Goal: Task Accomplishment & Management: Manage account settings

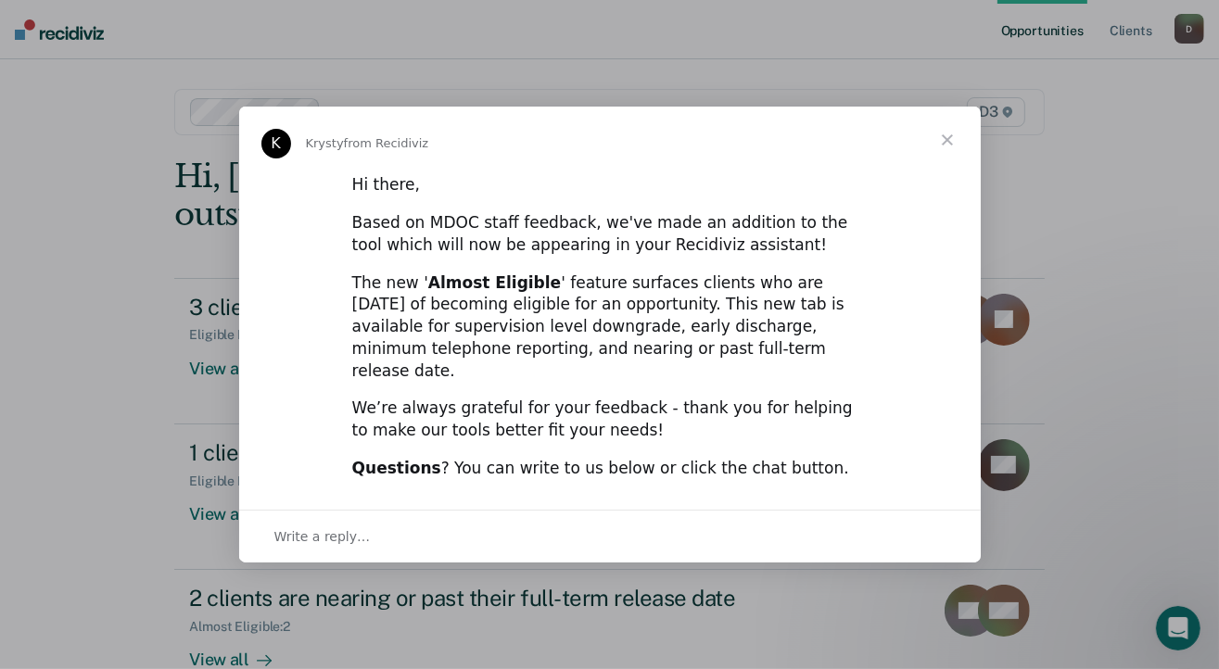
click at [949, 158] on span "Close" at bounding box center [947, 140] width 67 height 67
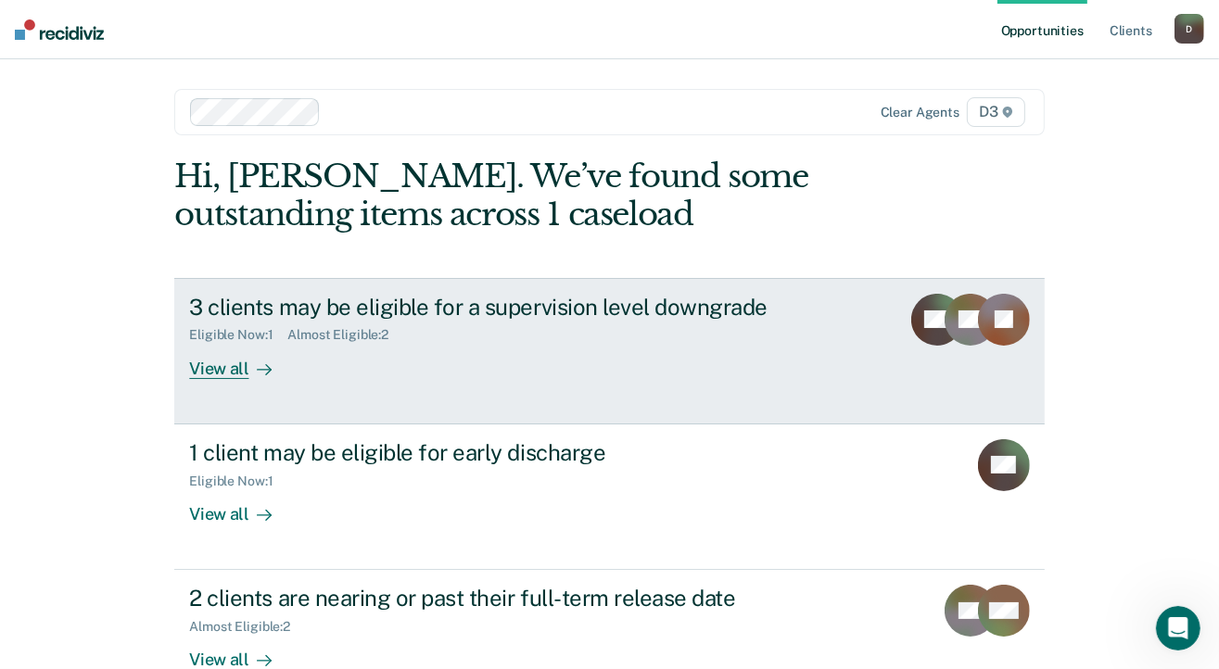
click at [232, 372] on div "View all" at bounding box center [241, 361] width 104 height 36
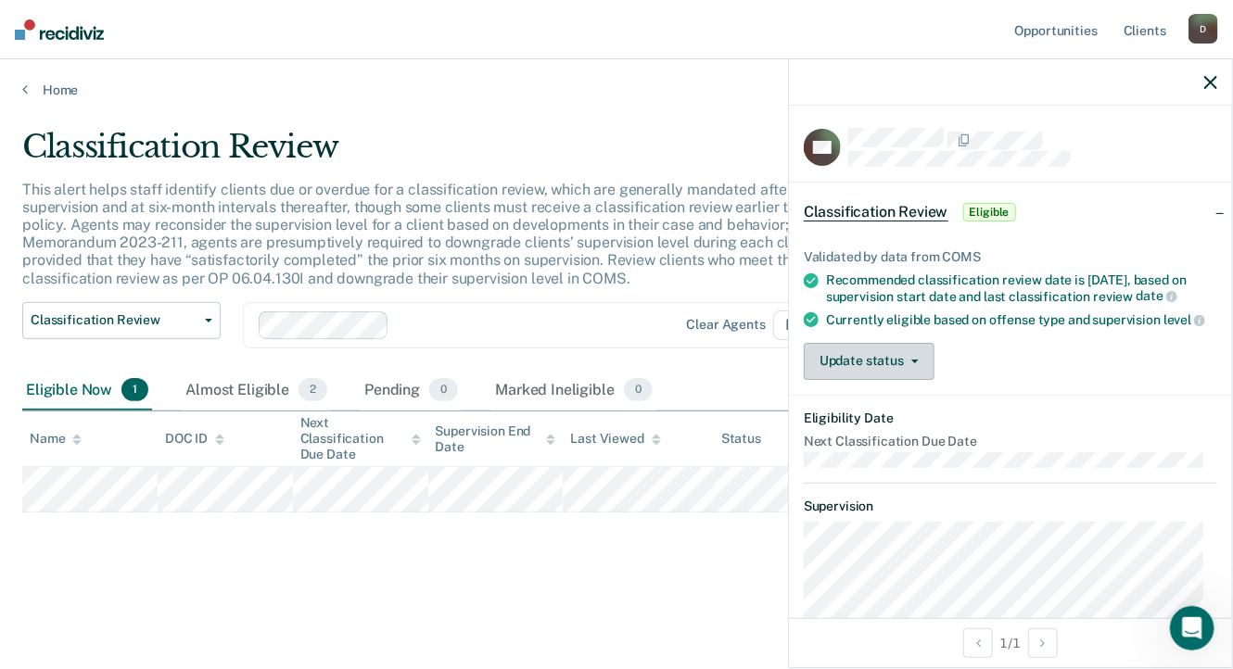
click at [870, 375] on button "Update status" at bounding box center [869, 361] width 131 height 37
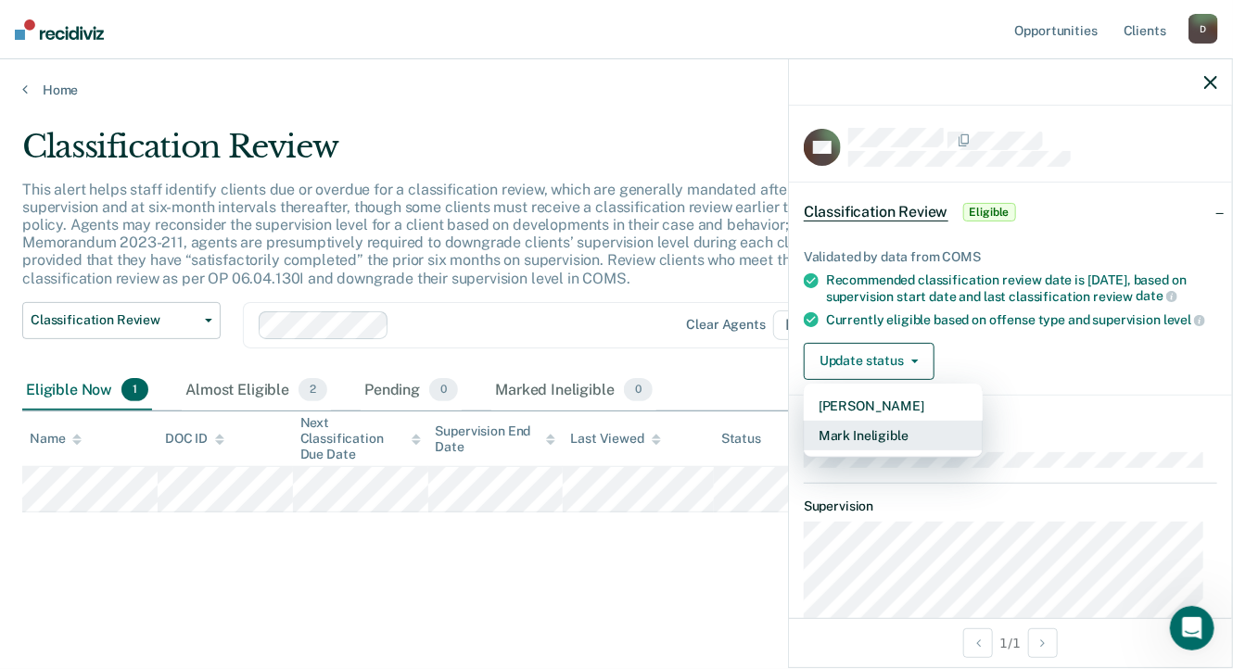
click at [873, 450] on button "Mark Ineligible" at bounding box center [893, 436] width 179 height 30
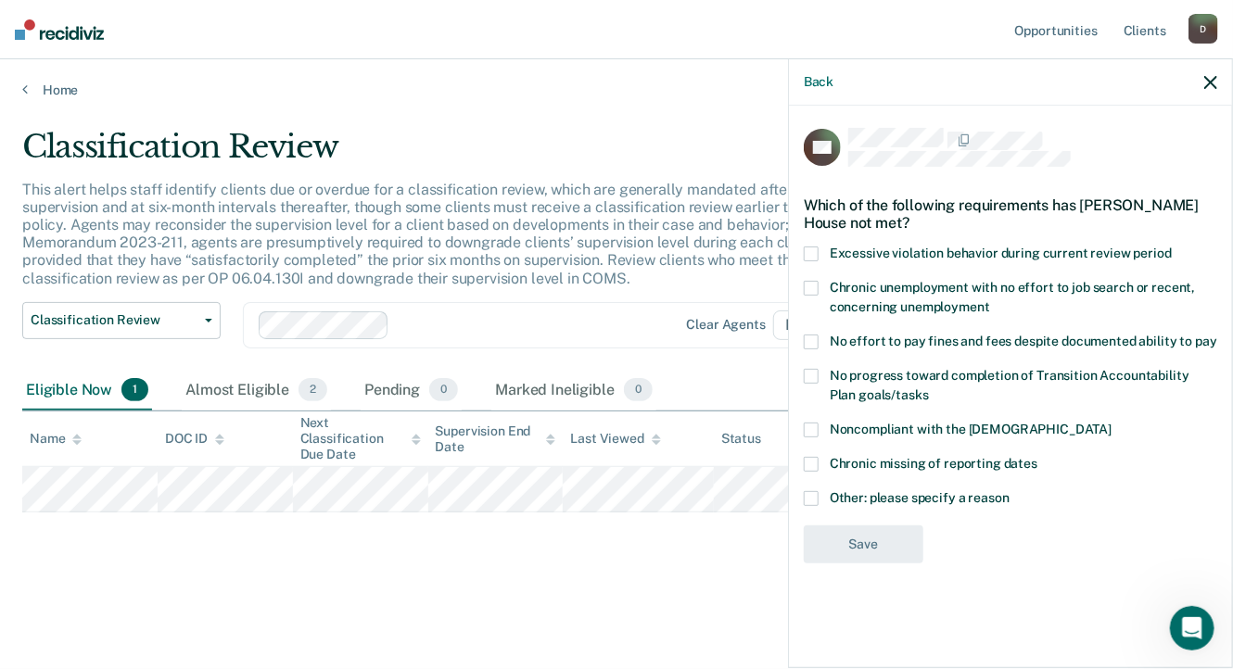
click at [809, 342] on span at bounding box center [811, 342] width 15 height 15
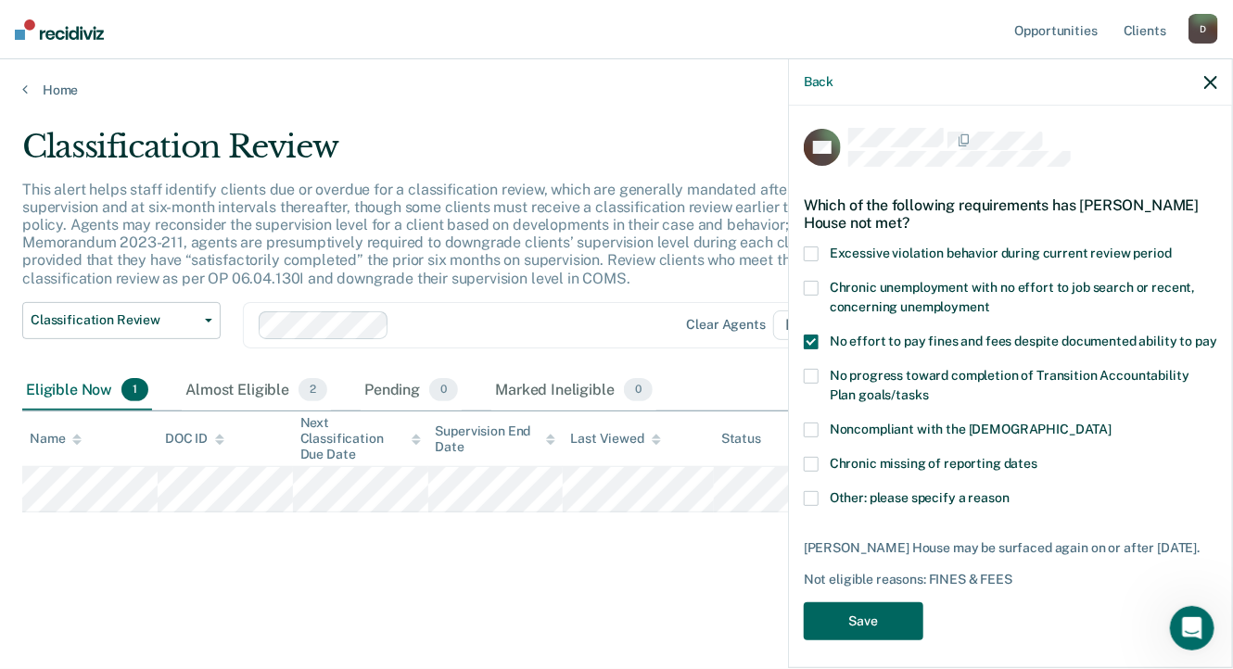
click at [848, 638] on button "Save" at bounding box center [864, 622] width 120 height 38
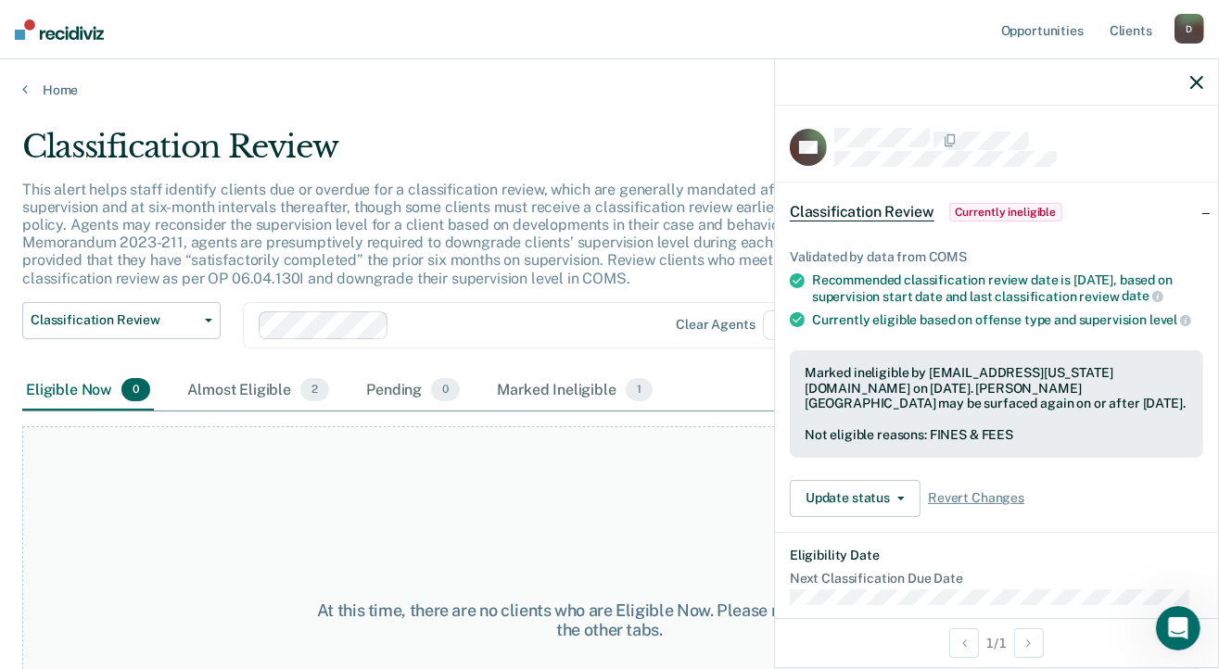
click at [1202, 83] on icon "button" at bounding box center [1197, 82] width 13 height 13
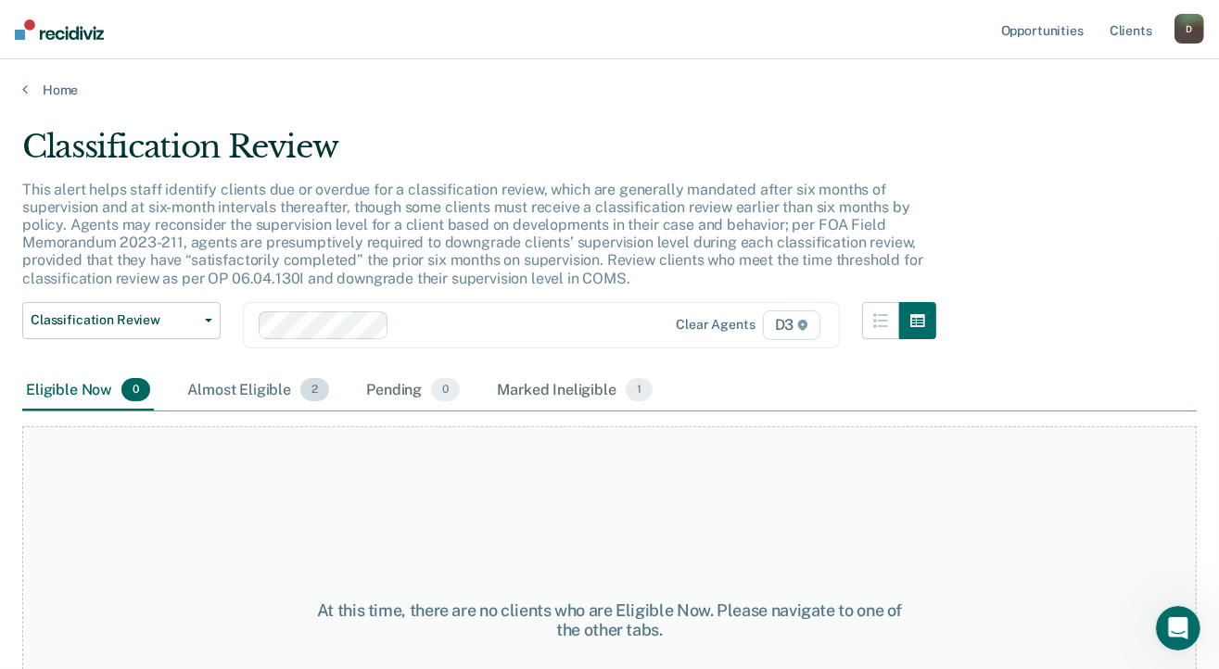
click at [231, 391] on div "Almost Eligible 2" at bounding box center [258, 391] width 149 height 41
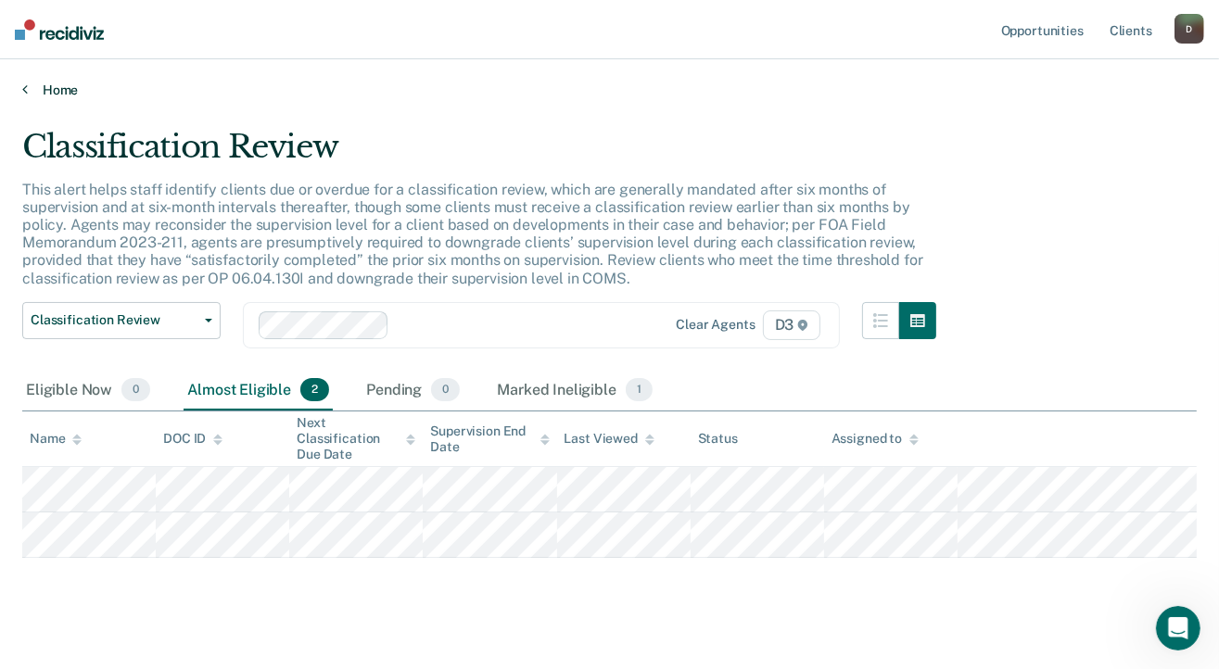
click at [63, 87] on link "Home" at bounding box center [609, 90] width 1175 height 17
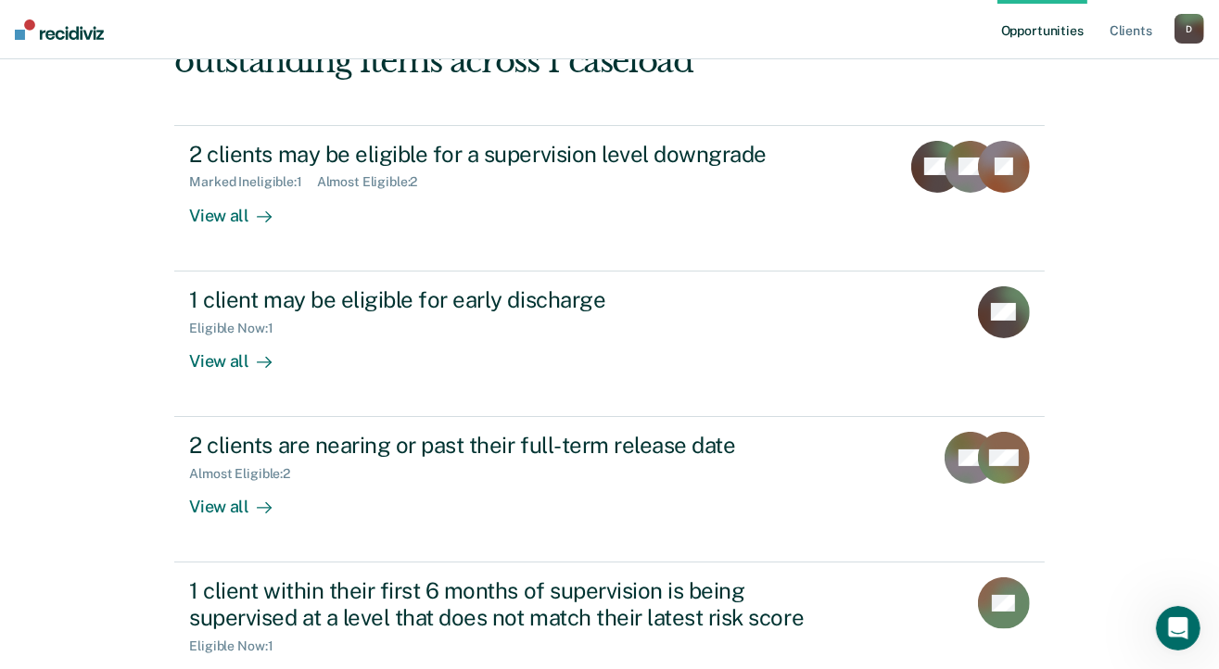
scroll to position [185, 0]
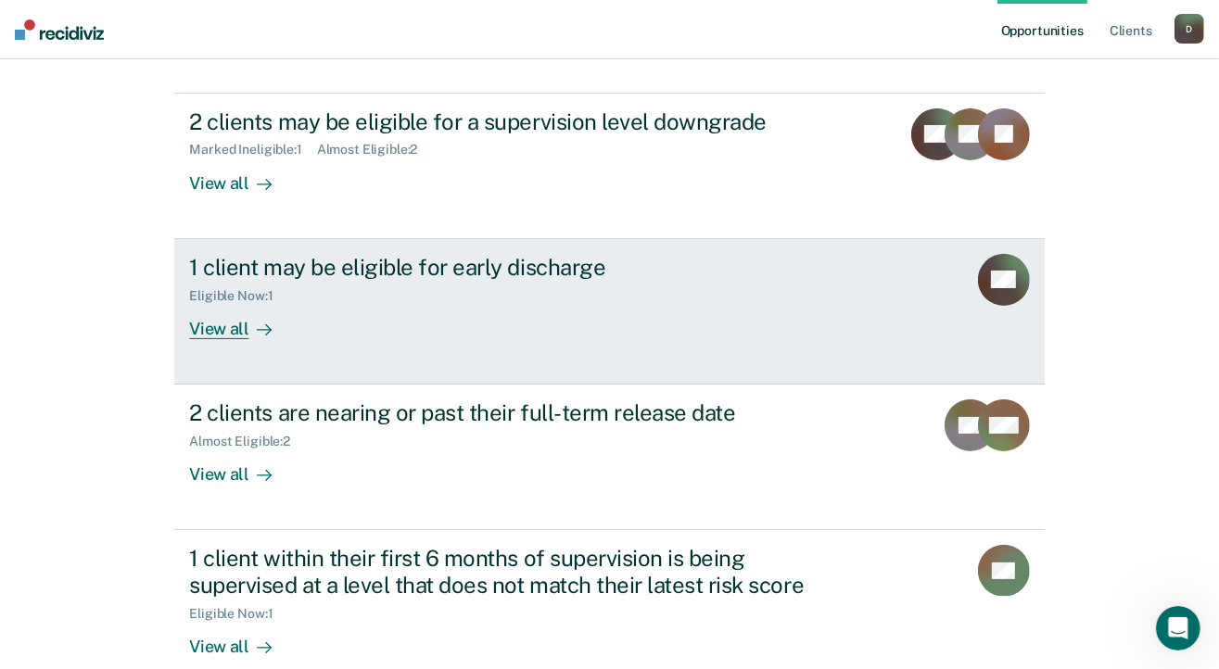
click at [211, 325] on div "View all" at bounding box center [241, 321] width 104 height 36
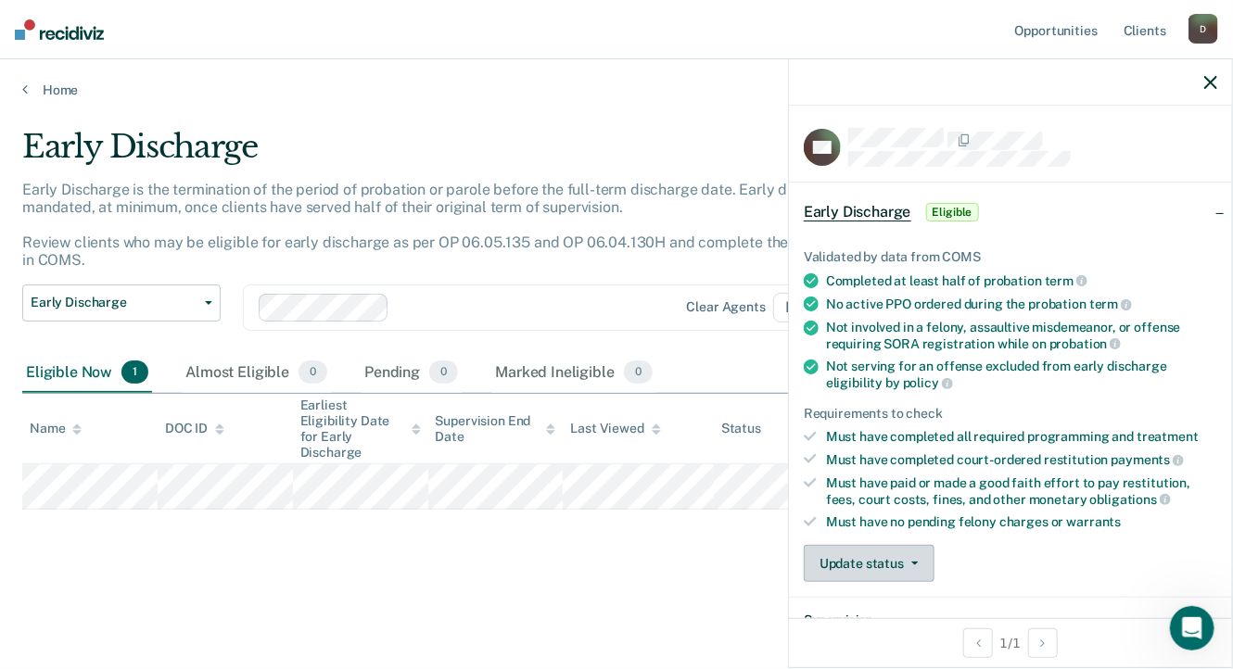
click at [849, 550] on button "Update status" at bounding box center [869, 563] width 131 height 37
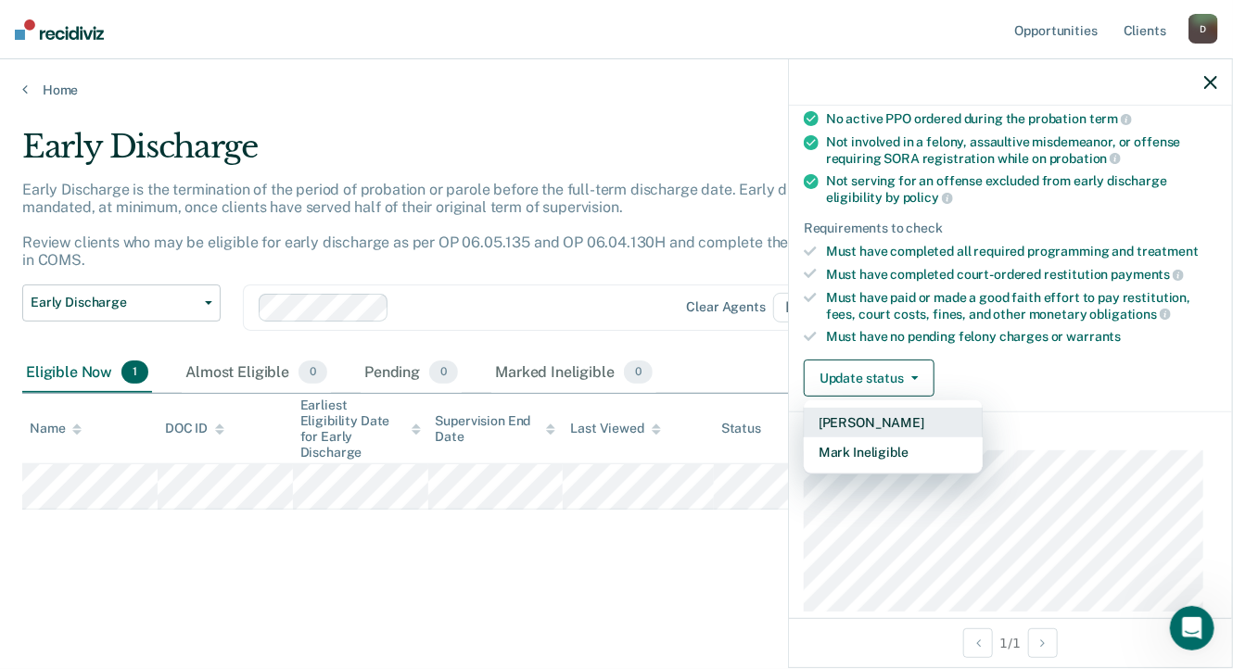
scroll to position [278, 0]
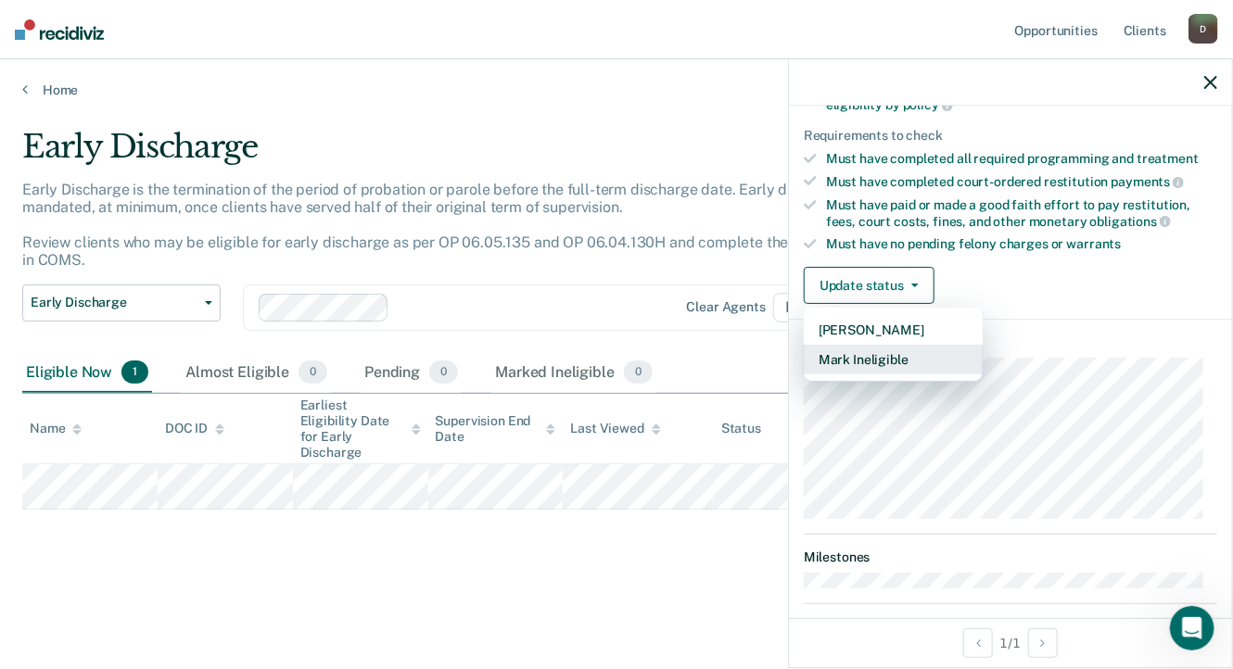
click at [862, 355] on button "Mark Ineligible" at bounding box center [893, 360] width 179 height 30
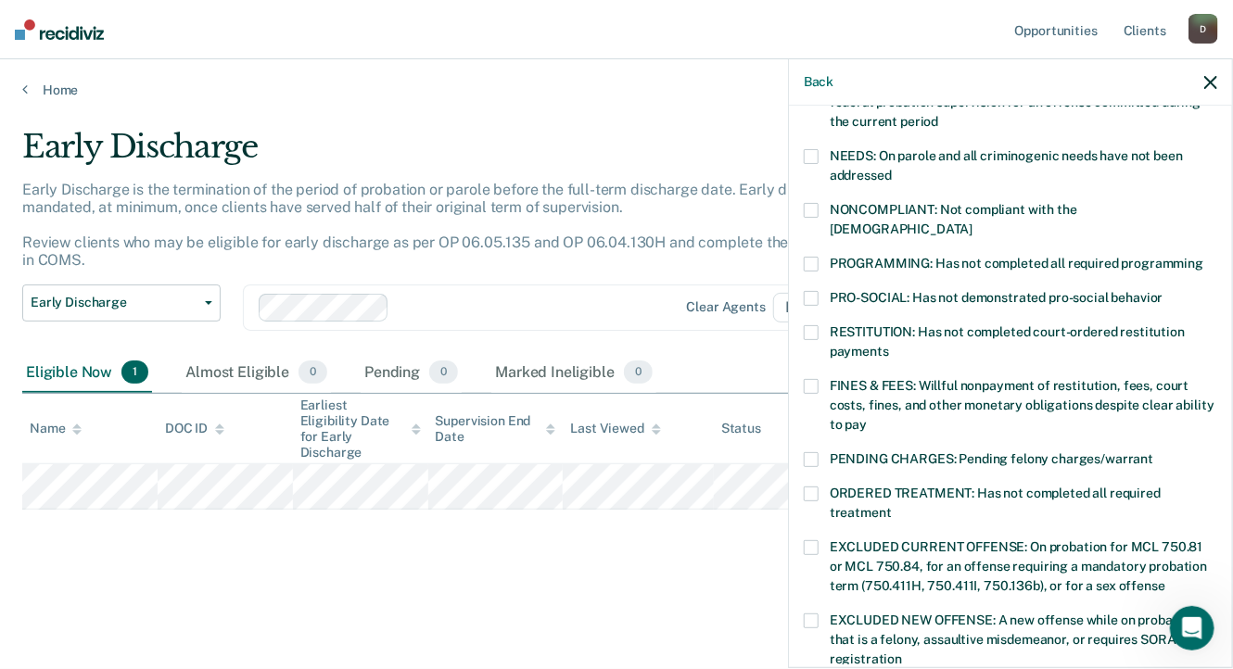
click at [816, 379] on span at bounding box center [811, 386] width 15 height 15
click at [694, 574] on div "Early Discharge Early Discharge is the termination of the period of probation o…" at bounding box center [616, 359] width 1189 height 462
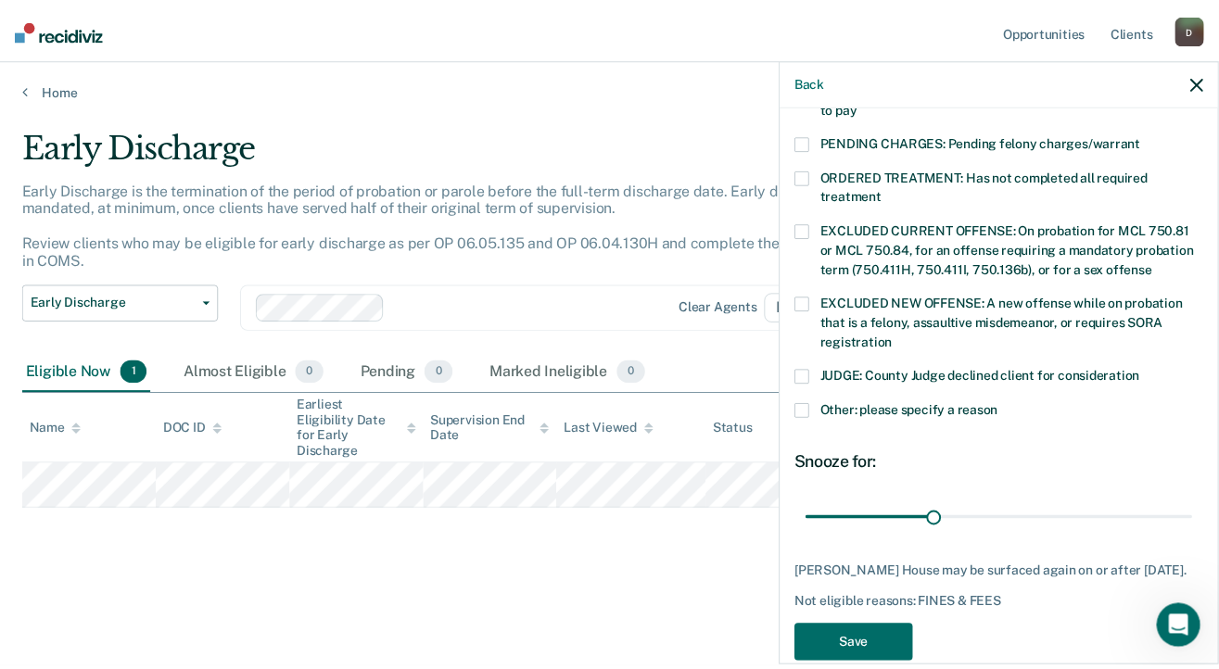
scroll to position [622, 0]
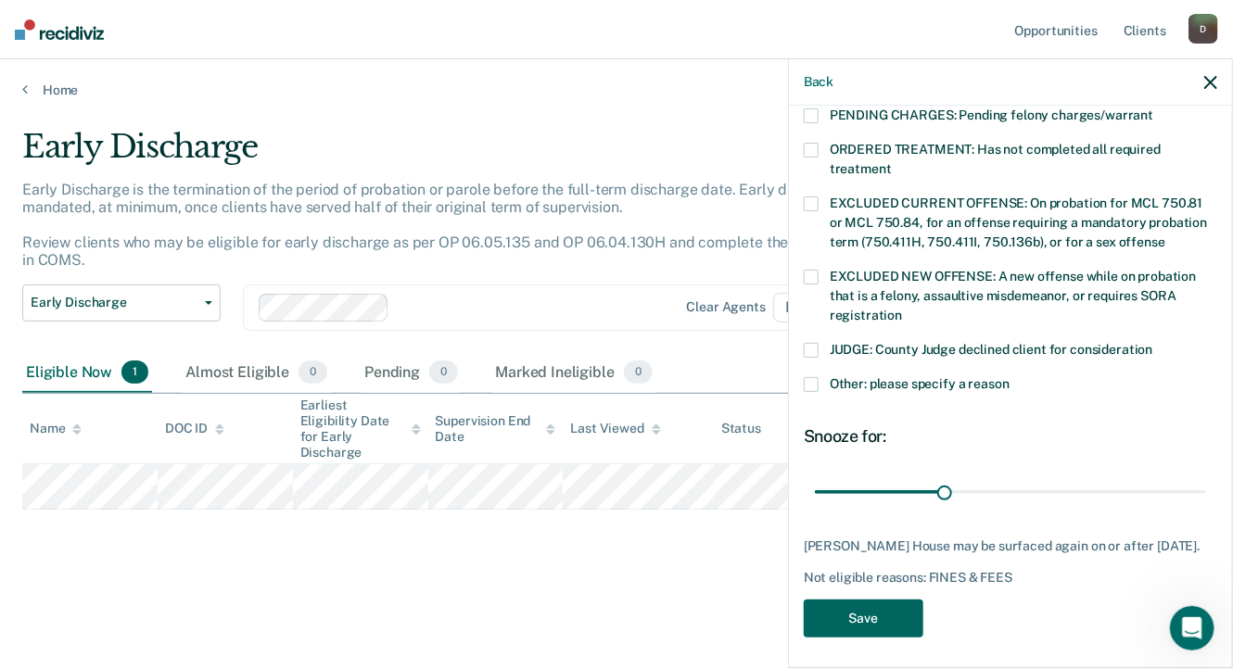
click at [888, 614] on button "Save" at bounding box center [864, 619] width 120 height 38
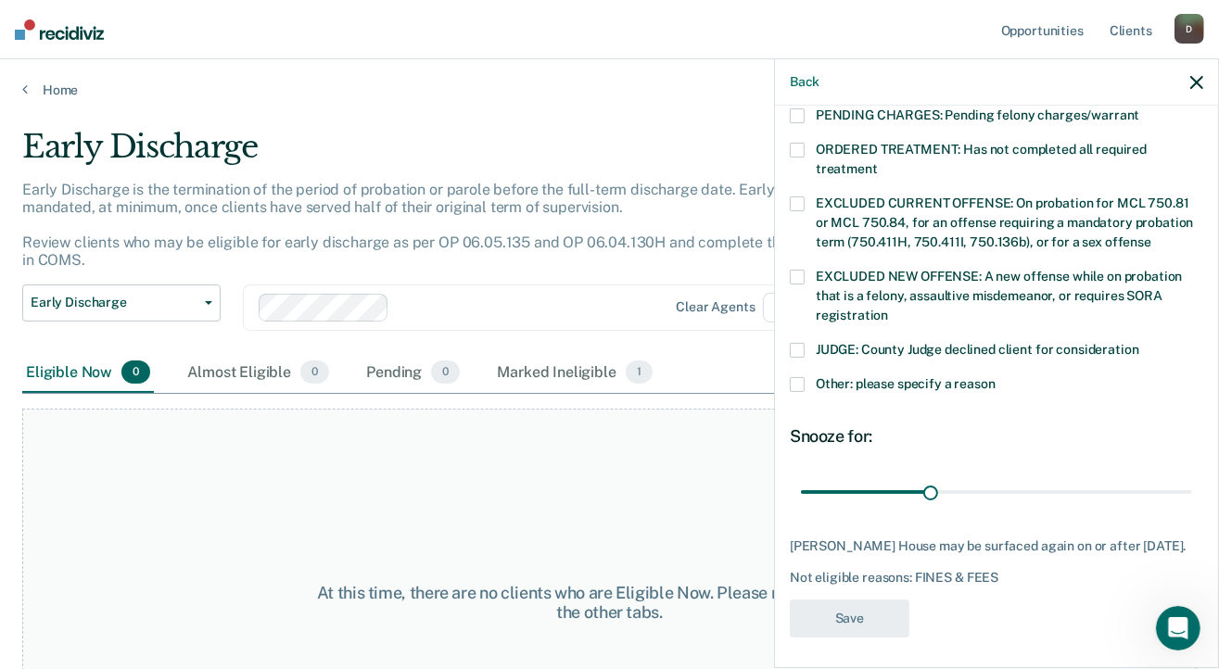
scroll to position [503, 0]
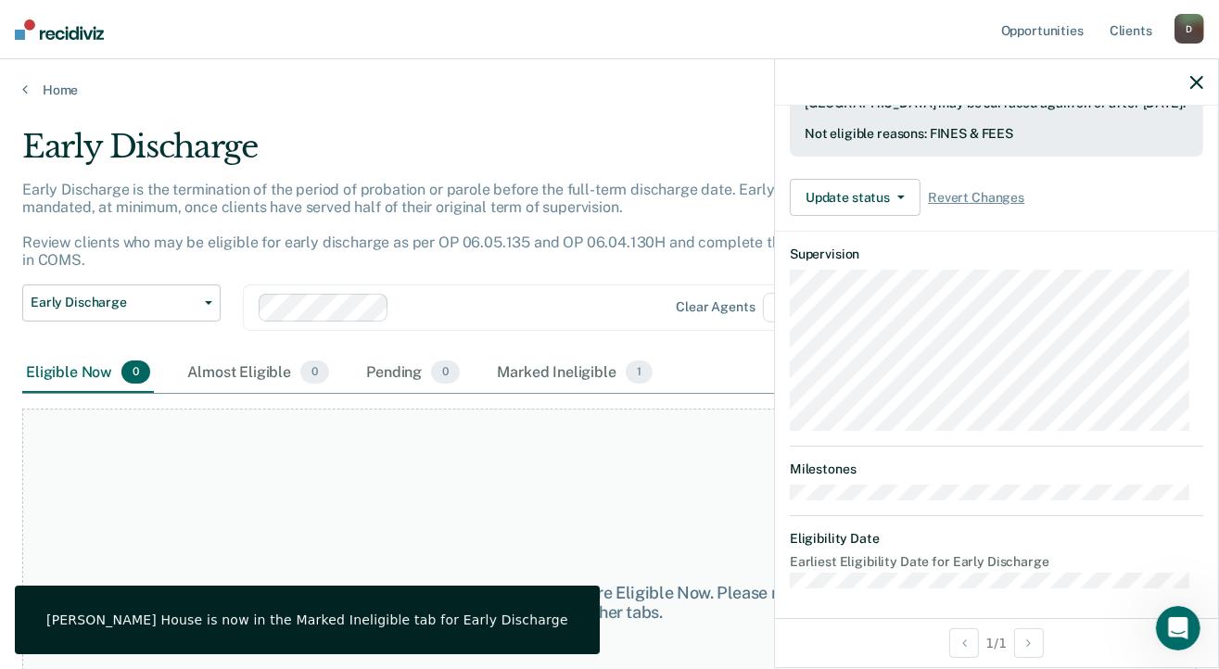
click at [1193, 83] on icon "button" at bounding box center [1197, 82] width 13 height 13
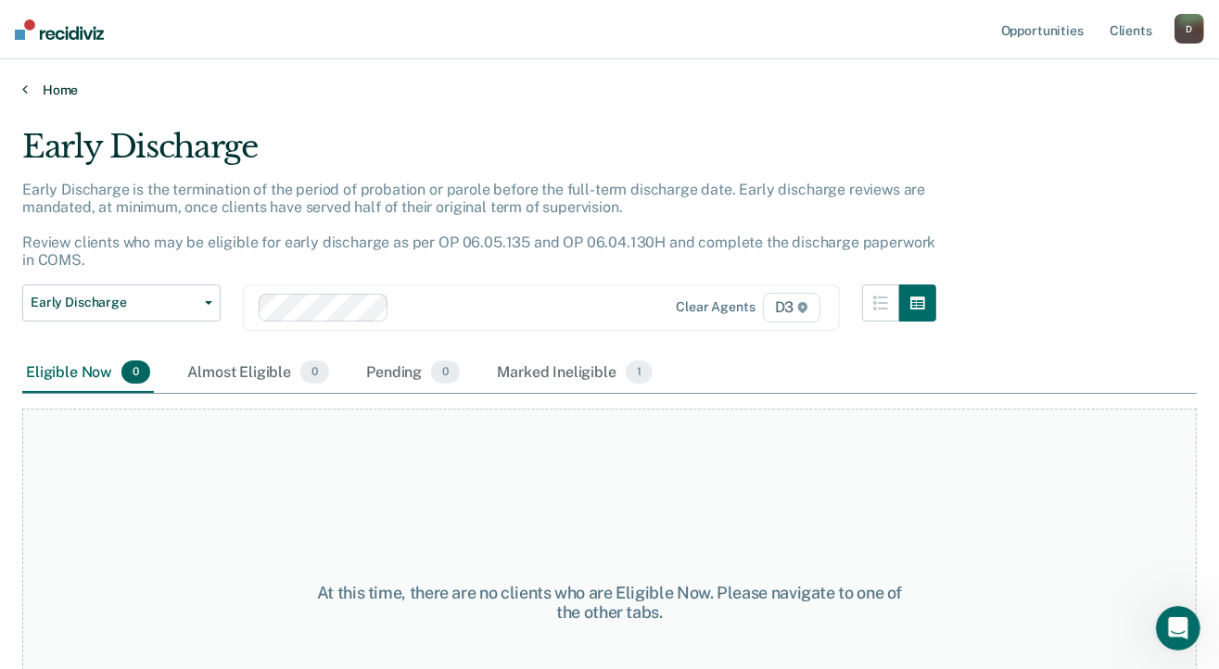
click at [58, 87] on link "Home" at bounding box center [609, 90] width 1175 height 17
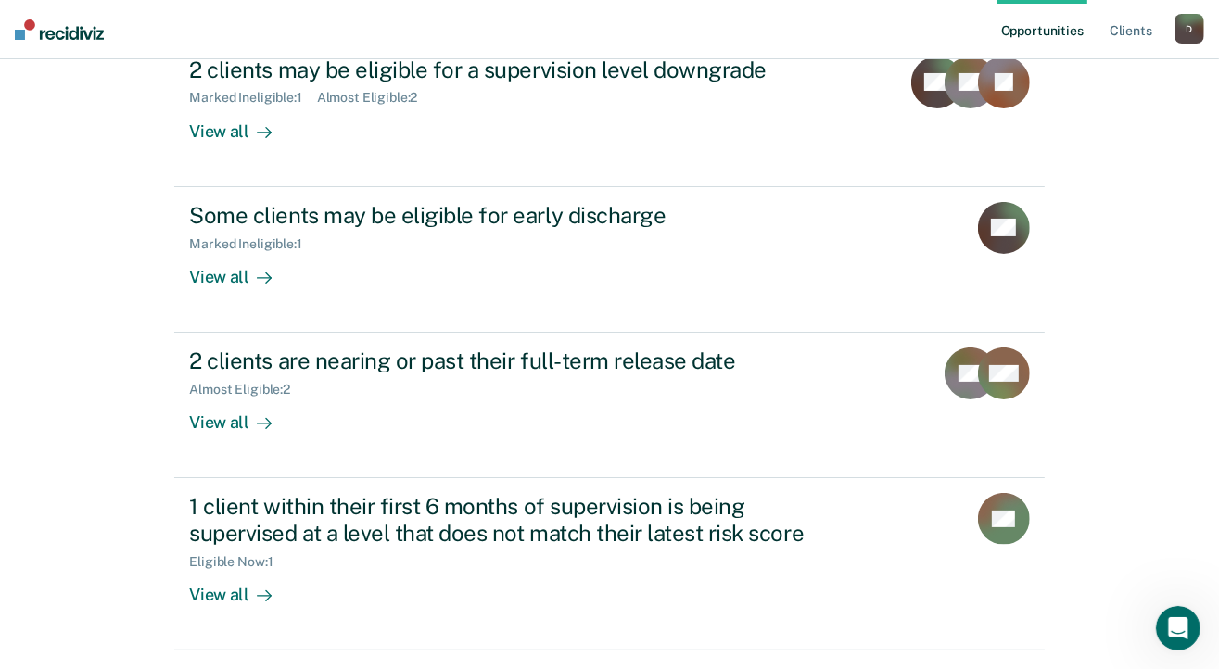
scroll to position [278, 0]
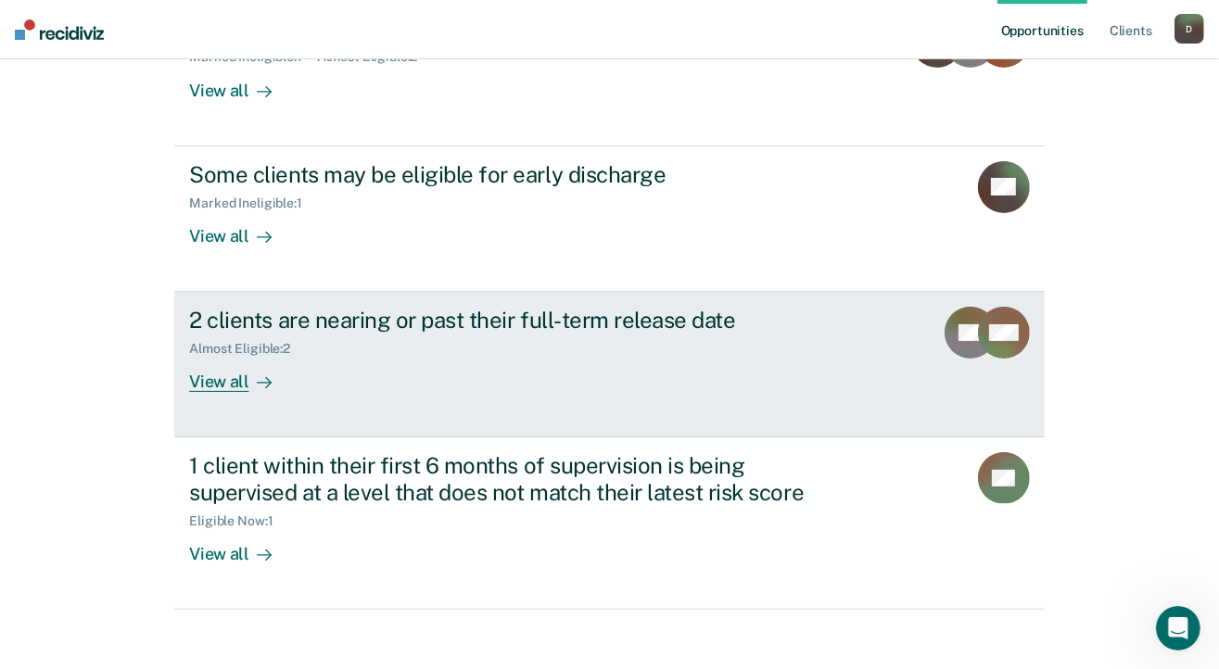
click at [224, 379] on div "View all" at bounding box center [241, 375] width 104 height 36
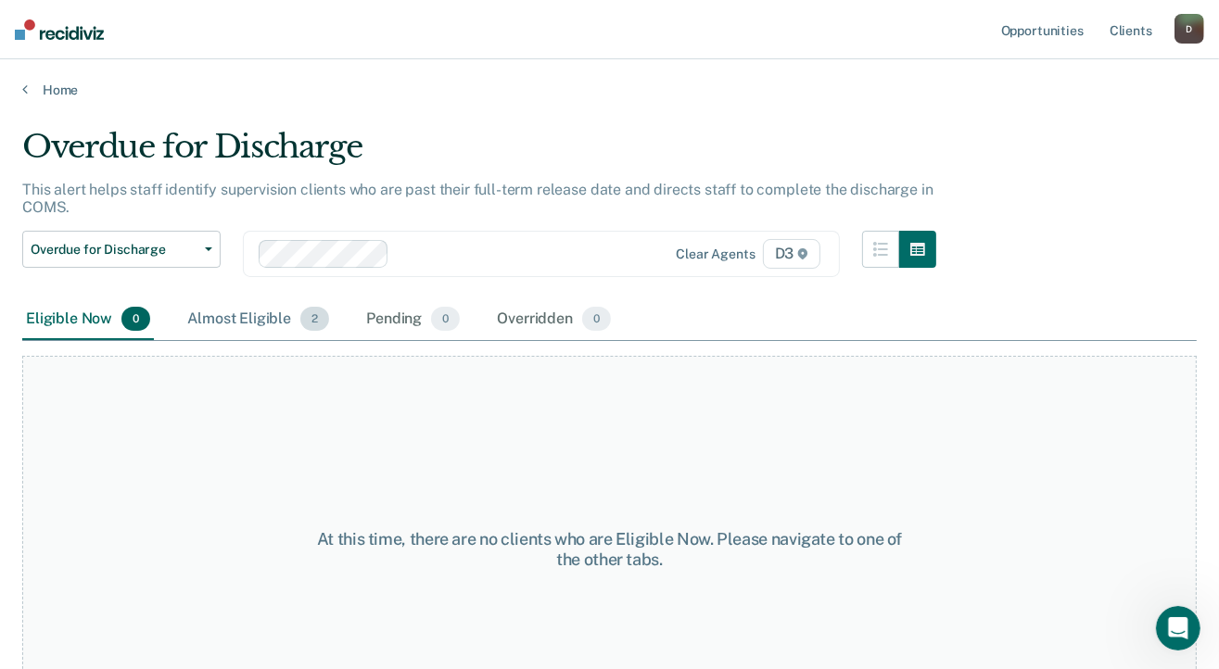
click at [236, 316] on div "Almost Eligible 2" at bounding box center [258, 319] width 149 height 41
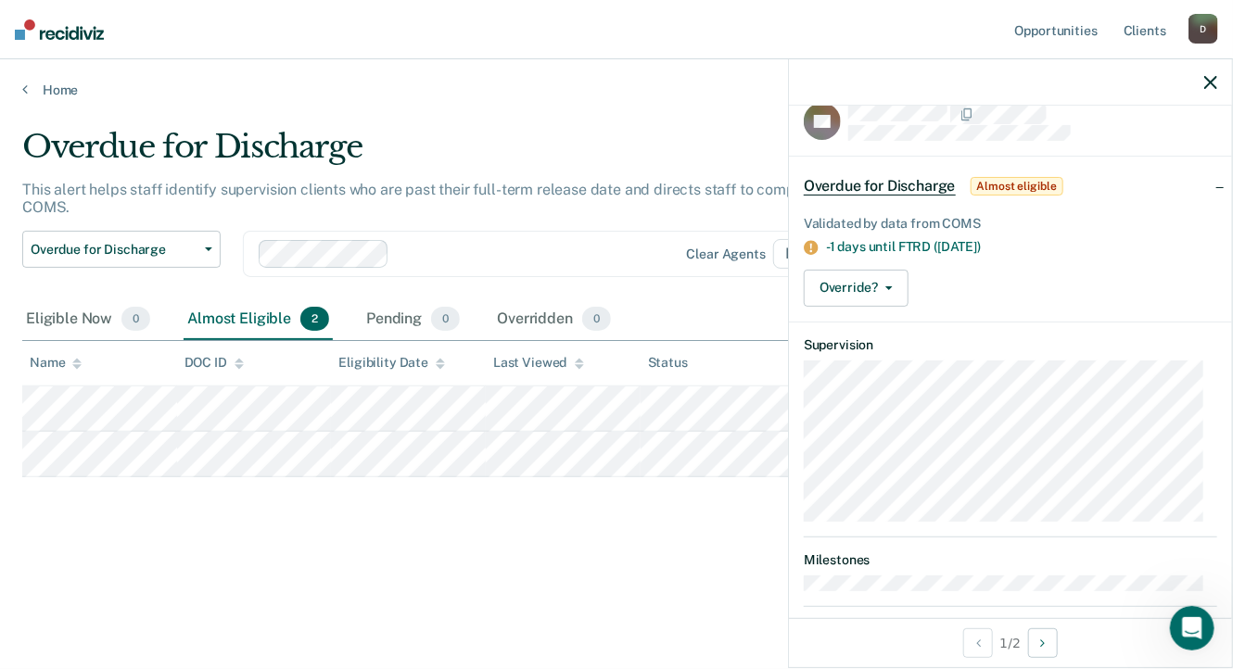
scroll to position [47, 0]
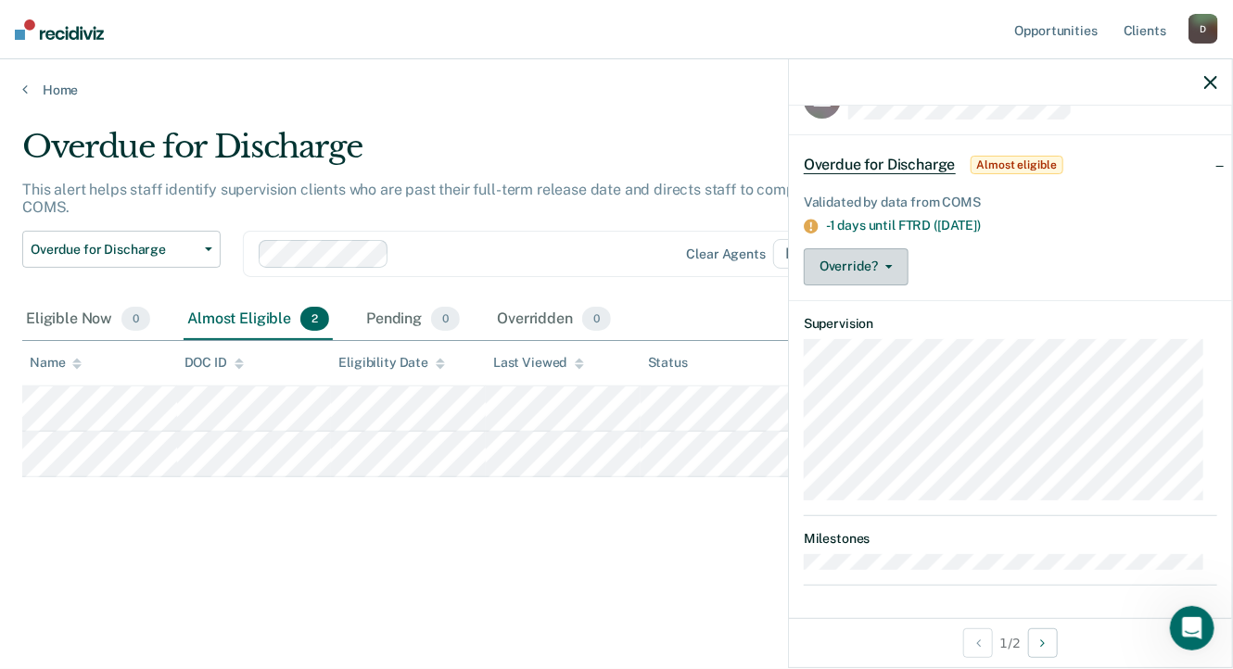
click at [868, 263] on button "Override?" at bounding box center [856, 266] width 105 height 37
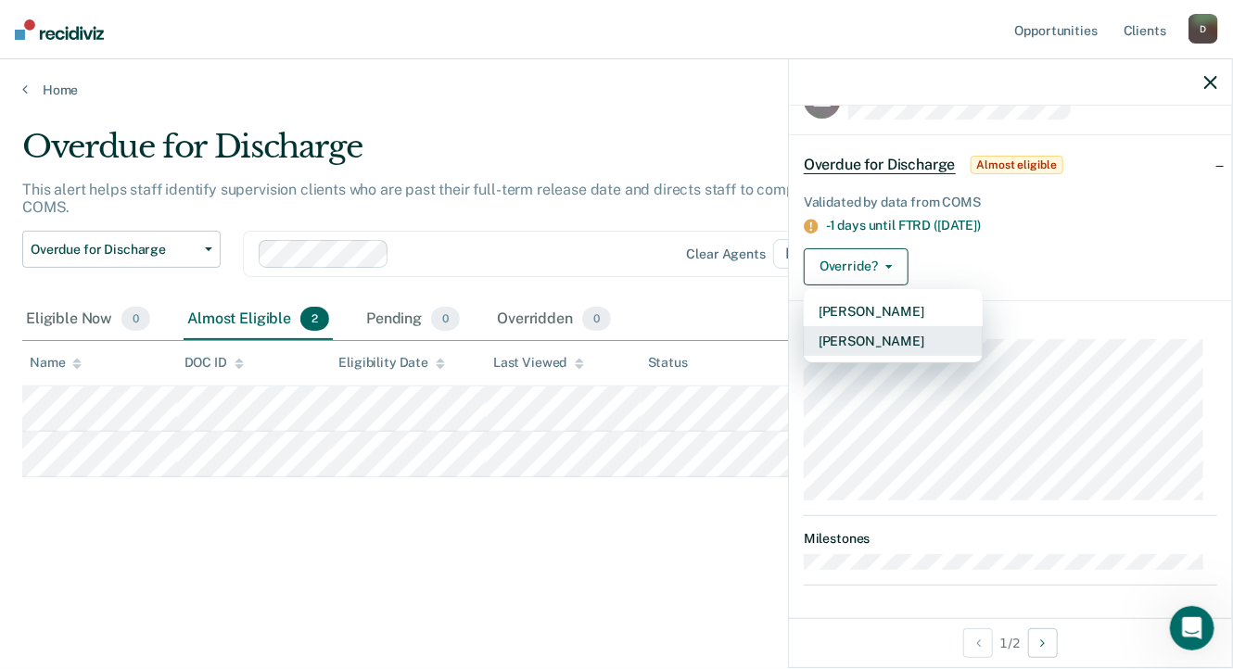
click at [887, 337] on button "[PERSON_NAME]" at bounding box center [893, 341] width 179 height 30
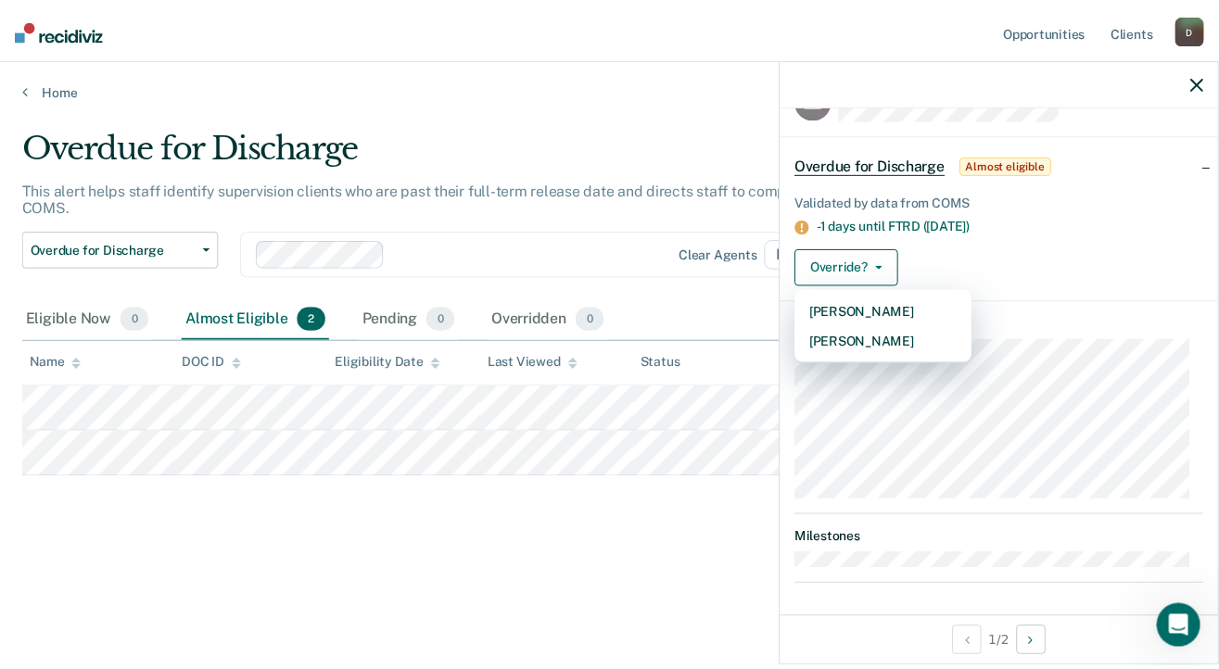
scroll to position [0, 0]
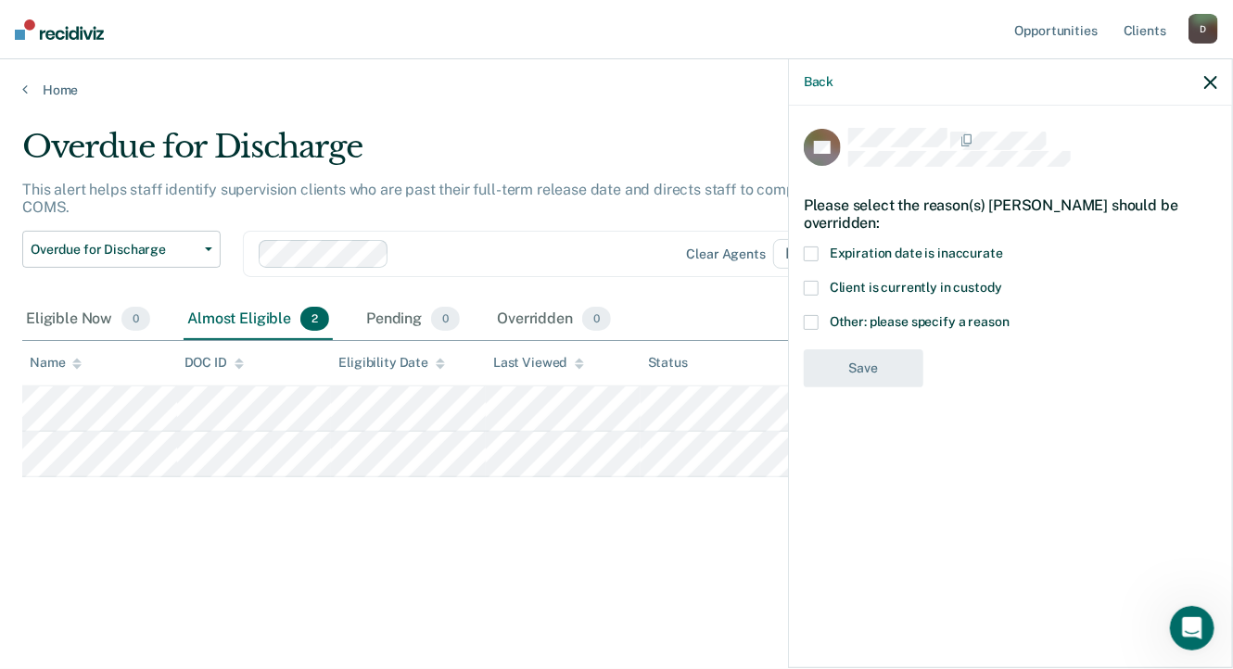
click at [1209, 75] on button "button" at bounding box center [1210, 82] width 13 height 16
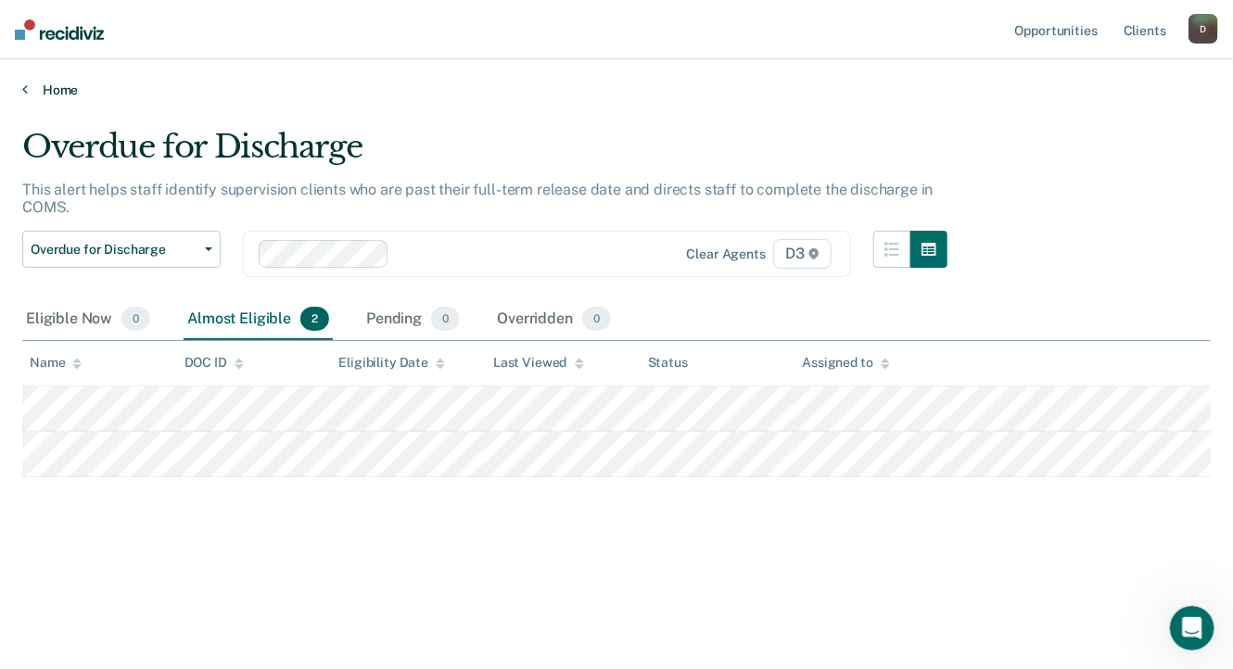
click at [67, 89] on link "Home" at bounding box center [616, 90] width 1189 height 17
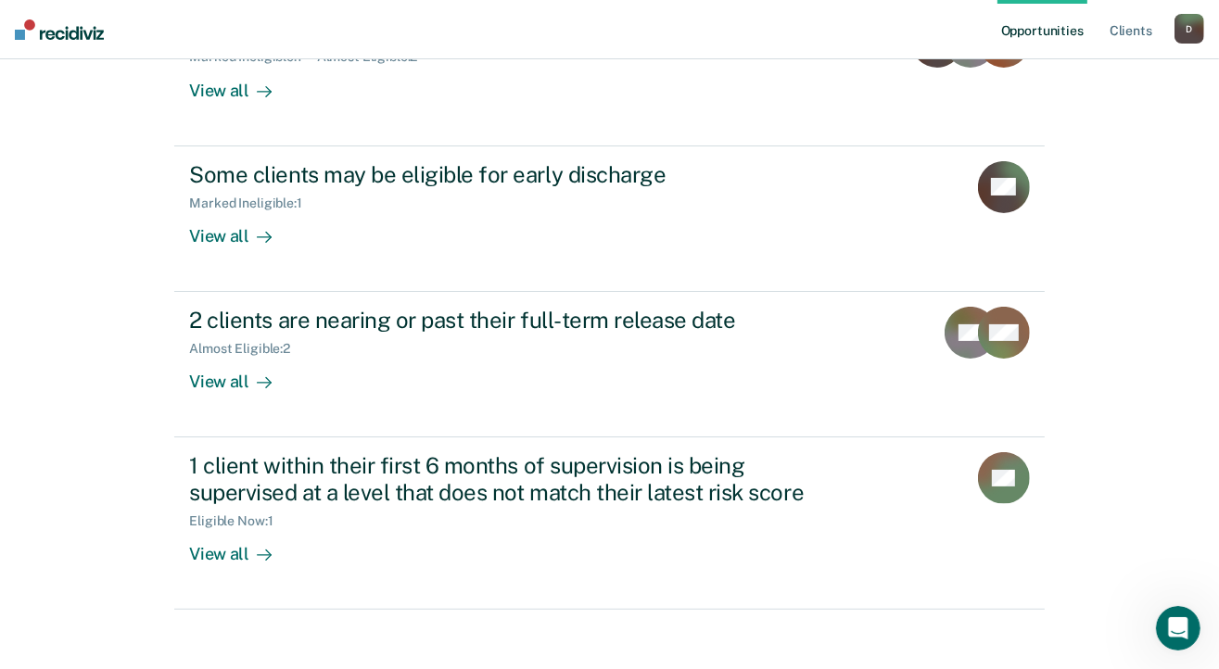
scroll to position [291, 0]
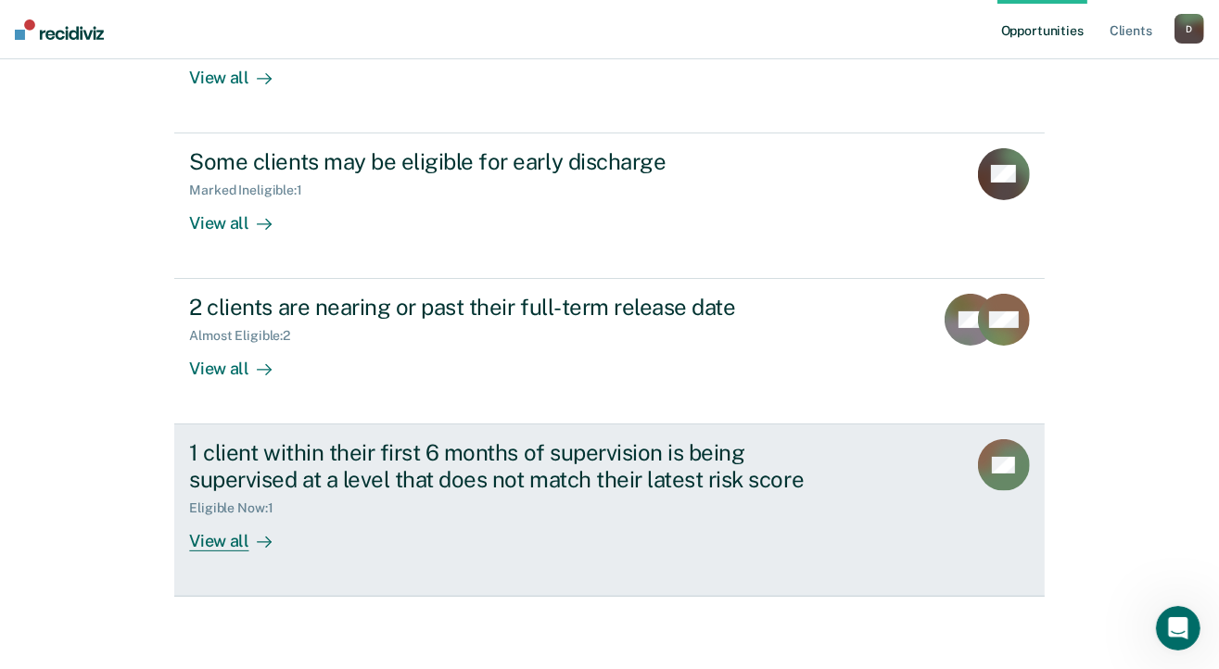
click at [214, 542] on div "View all" at bounding box center [241, 534] width 104 height 36
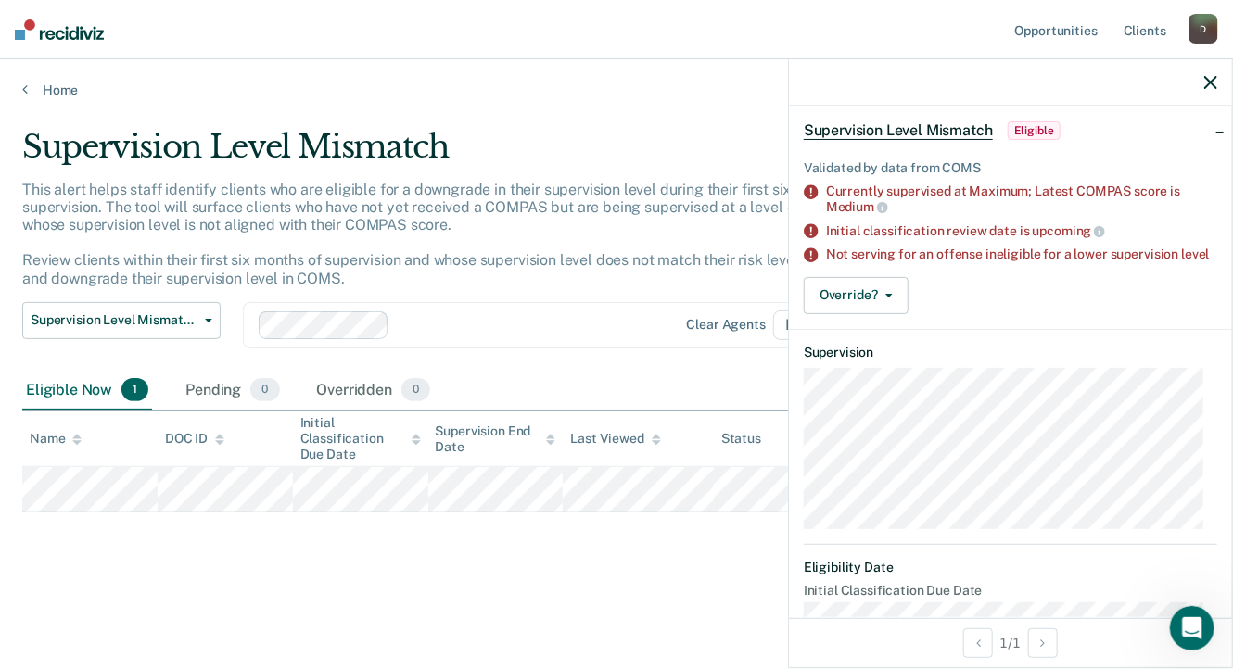
scroll to position [216, 0]
